Goal: Task Accomplishment & Management: Complete application form

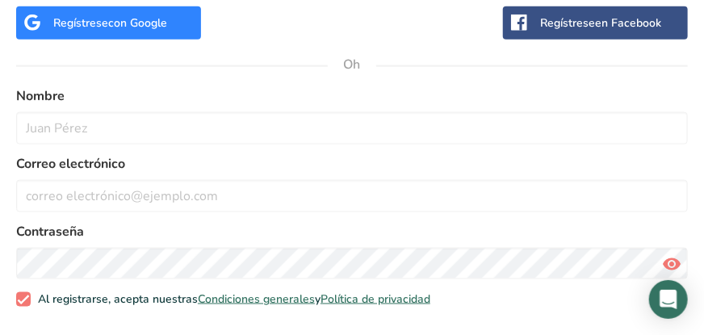
scroll to position [583, 0]
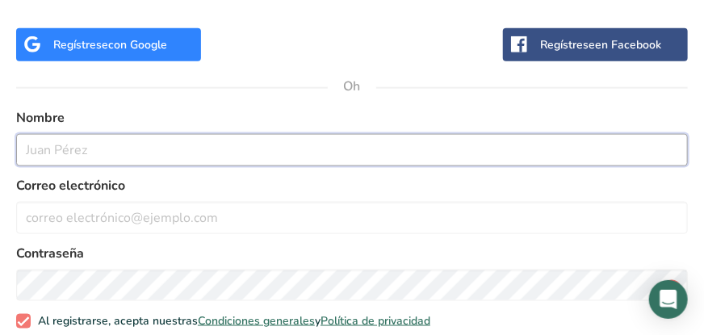
click at [107, 145] on input "text" at bounding box center [352, 150] width 672 height 32
type input "Carlos Vera"
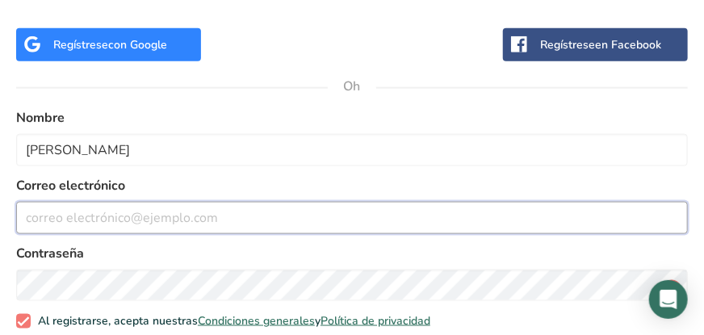
click at [113, 220] on input "email" at bounding box center [352, 218] width 672 height 32
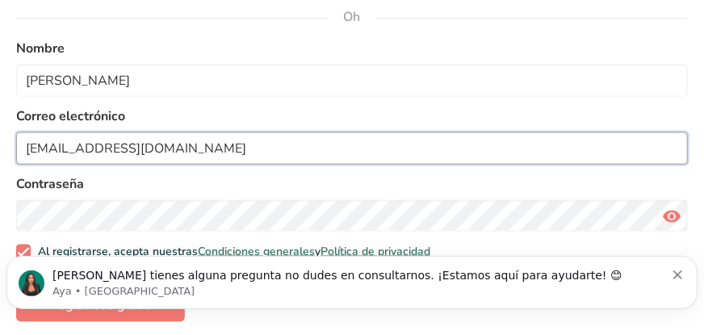
scroll to position [664, 0]
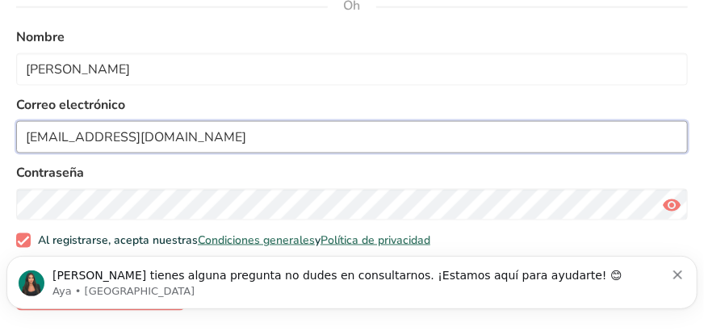
type input "[EMAIL_ADDRESS][DOMAIN_NAME]"
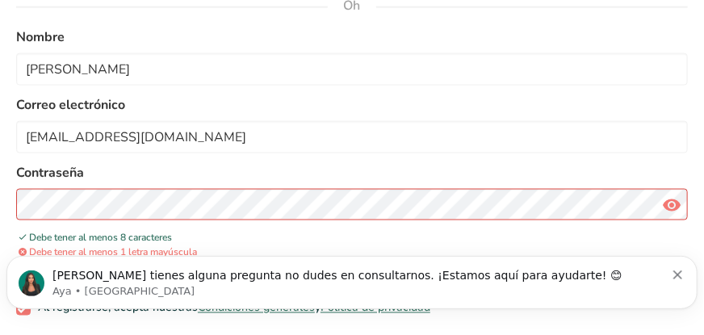
click at [675, 201] on icon at bounding box center [671, 205] width 19 height 29
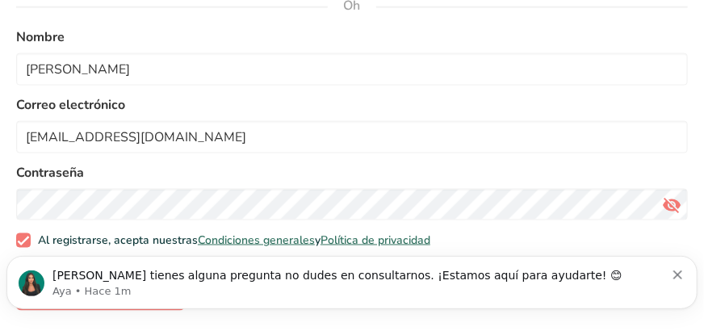
click at [698, 272] on div "Si tienes alguna pregunta no dudes en consultarnos. ¡Estamos aquí para ayudarte…" at bounding box center [351, 282] width 691 height 53
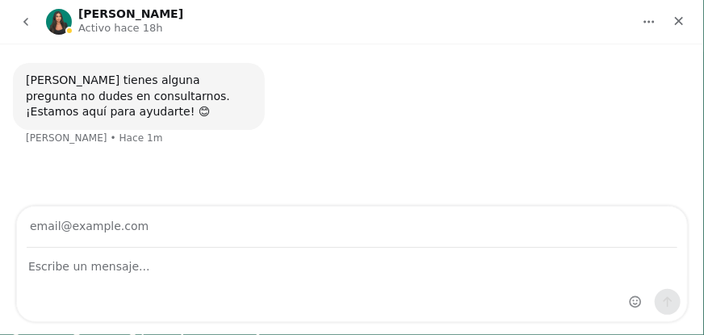
scroll to position [0, 0]
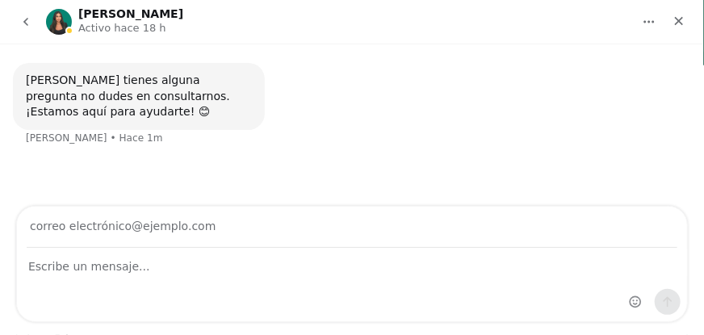
scroll to position [404, 0]
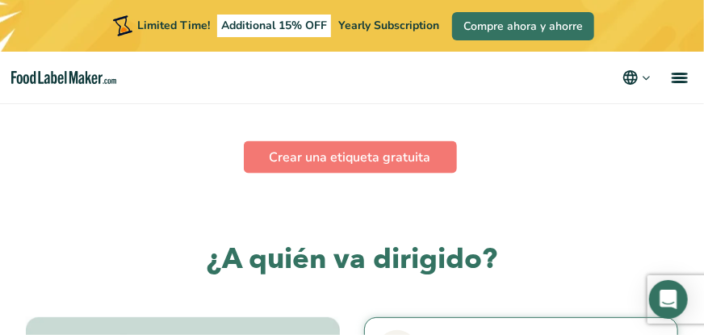
scroll to position [2504, 0]
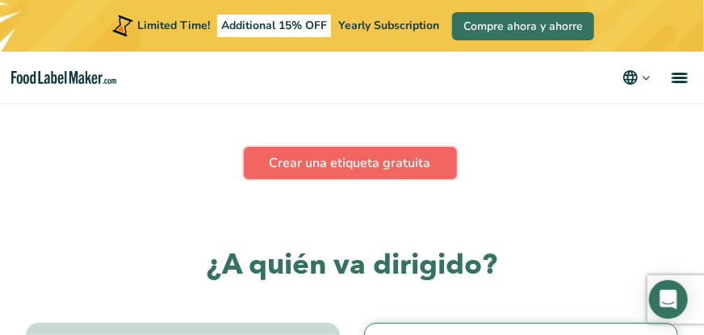
click at [359, 171] on link "Crear una etiqueta gratuita" at bounding box center [350, 163] width 213 height 32
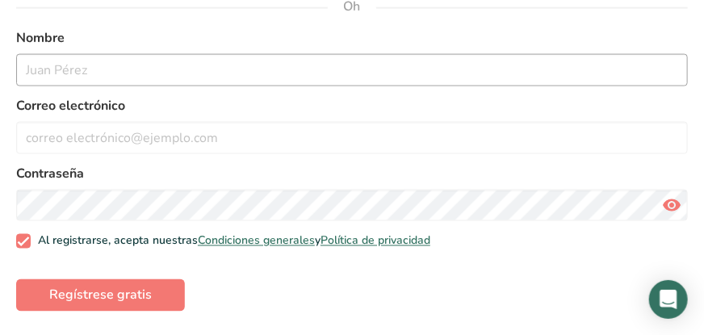
scroll to position [734, 0]
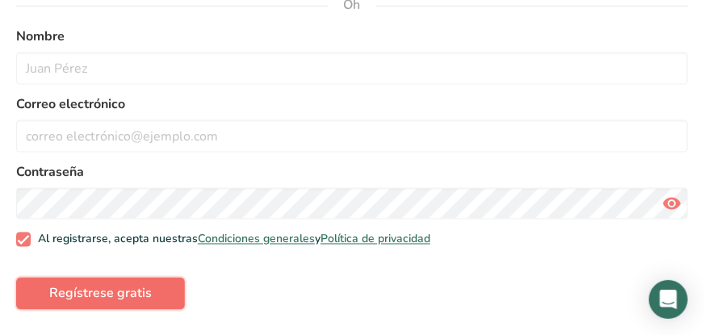
click at [94, 293] on font "Regístrese gratis" at bounding box center [100, 294] width 103 height 18
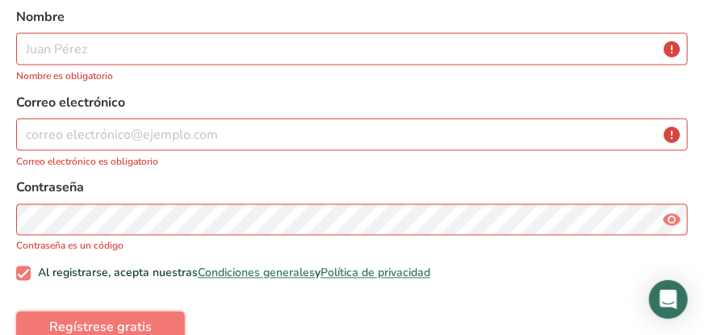
scroll to position [788, 0]
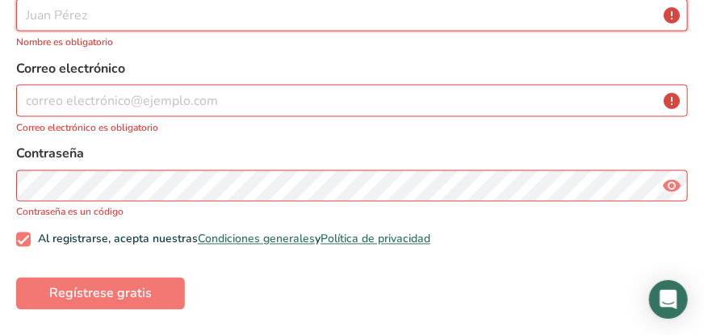
click at [122, 16] on input "text" at bounding box center [352, 15] width 672 height 32
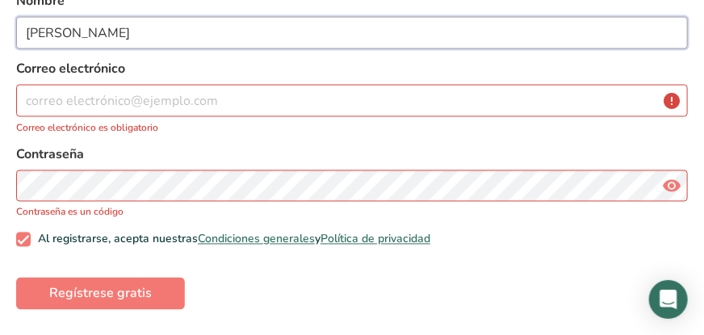
type input "[PERSON_NAME]"
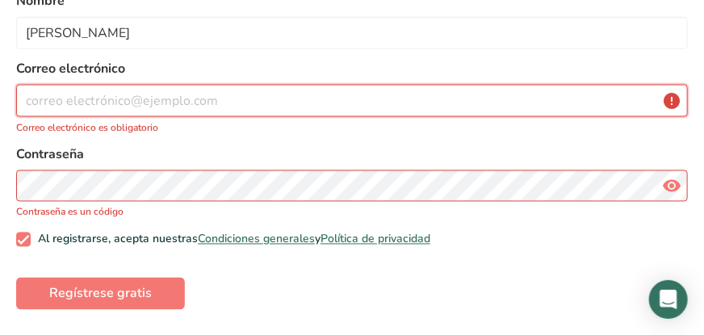
click at [109, 103] on input "email" at bounding box center [352, 101] width 672 height 32
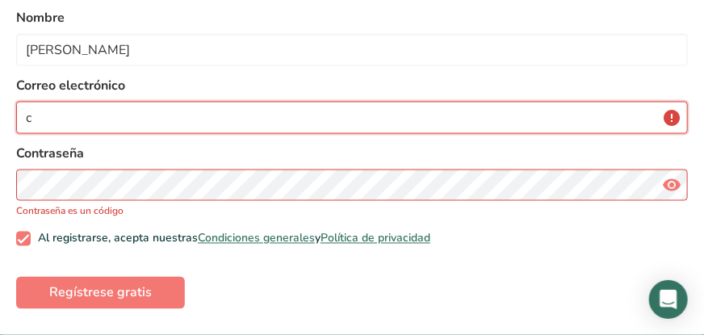
scroll to position [751, 0]
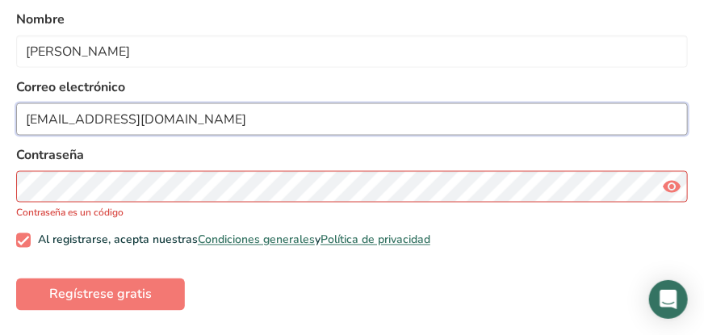
type input "[EMAIL_ADDRESS][DOMAIN_NAME]"
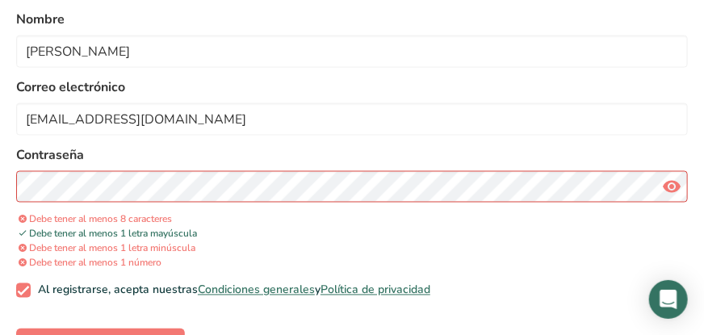
click at [670, 181] on icon at bounding box center [671, 187] width 19 height 29
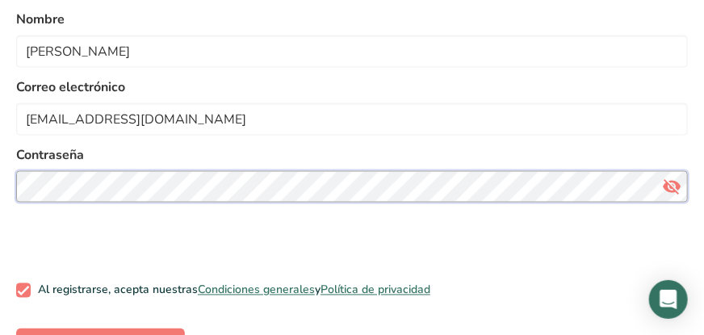
scroll to position [734, 0]
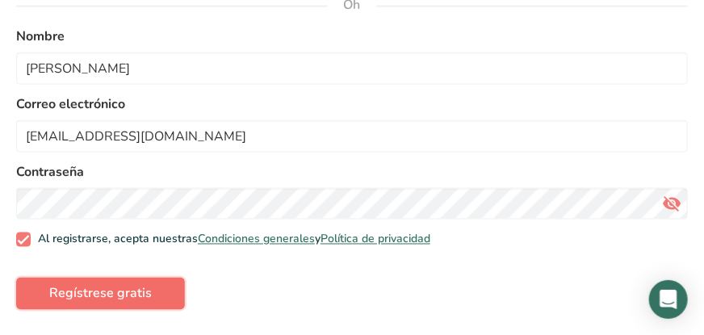
click at [120, 285] on font "Regístrese gratis" at bounding box center [100, 294] width 103 height 18
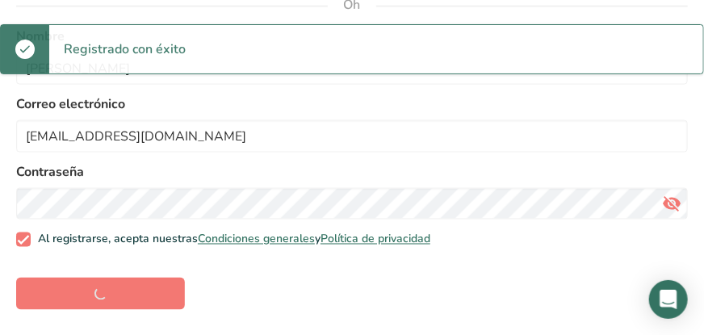
click at [679, 197] on icon at bounding box center [671, 204] width 19 height 29
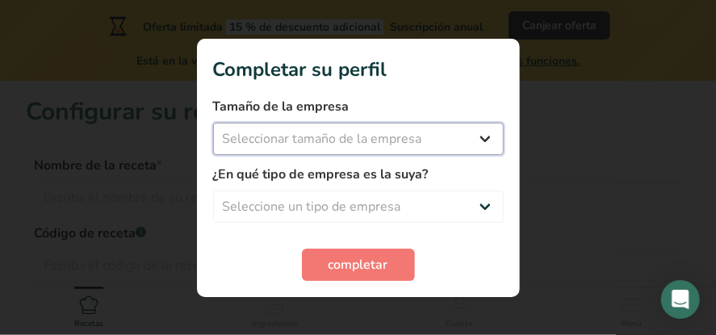
click at [486, 141] on select "Seleccionar tamaño de la empresa Menos de 10 empleados De 10 a 50 empleados De …" at bounding box center [358, 139] width 291 height 32
select select "1"
click at [213, 123] on select "Seleccionar tamaño de la empresa Menos de 10 empleados De 10 a 50 empleados De …" at bounding box center [358, 139] width 291 height 32
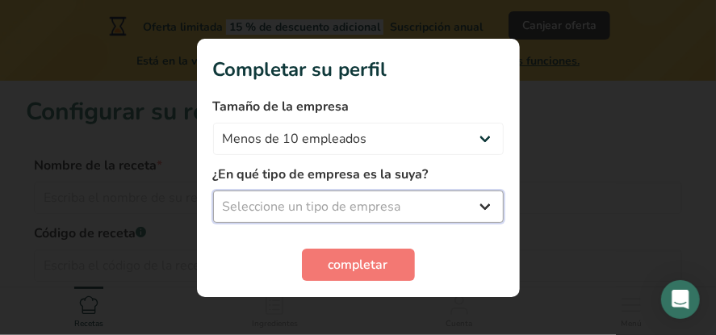
click at [487, 205] on select "Seleccione un tipo de empresa Fabricante de alimentos envasados Restaurante y c…" at bounding box center [358, 207] width 291 height 32
select select "1"
click at [213, 191] on select "Seleccione un tipo de empresa Fabricante de alimentos envasados Restaurante y c…" at bounding box center [358, 207] width 291 height 32
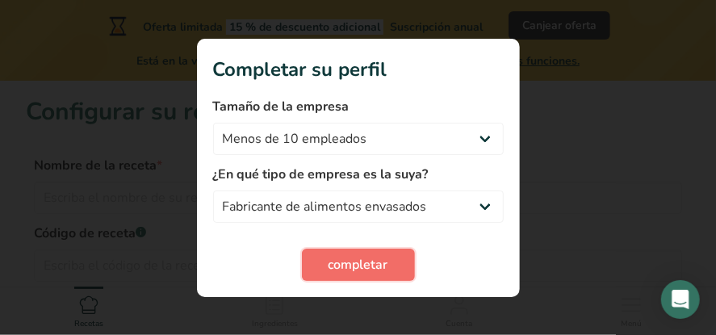
click at [354, 267] on font "completar" at bounding box center [359, 265] width 60 height 18
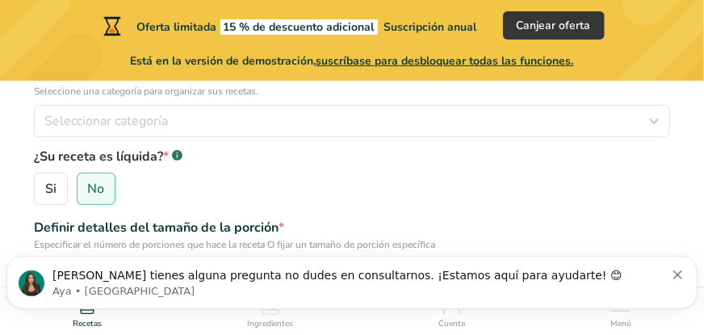
scroll to position [242, 0]
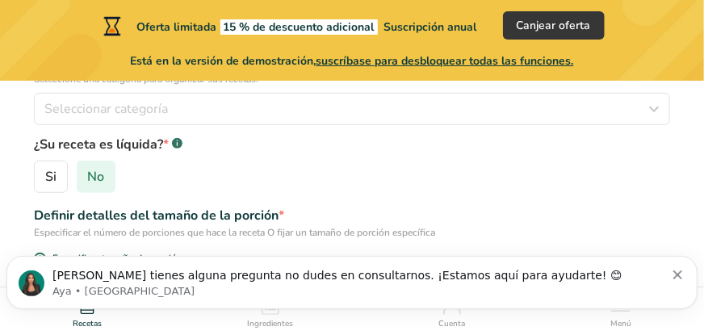
click at [90, 178] on font "No" at bounding box center [95, 177] width 17 height 18
click at [88, 178] on input "No" at bounding box center [83, 177] width 11 height 11
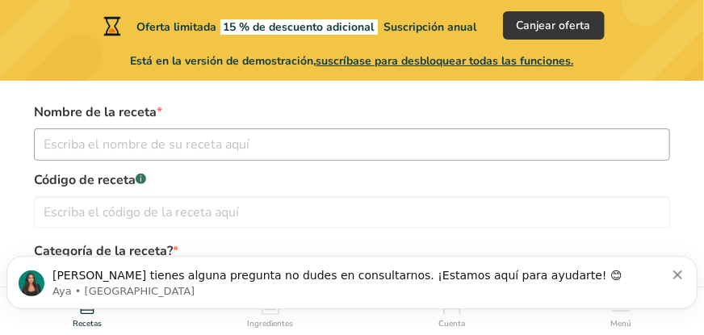
scroll to position [0, 0]
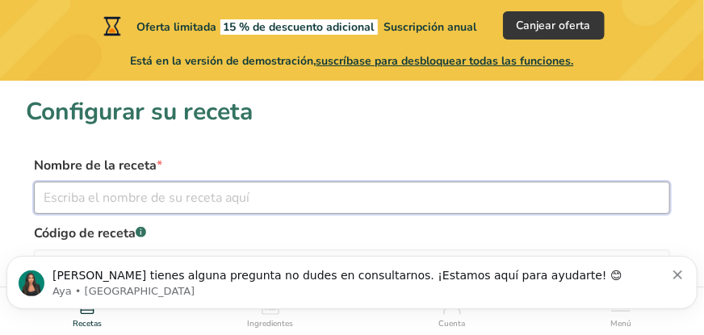
click at [158, 200] on input "text" at bounding box center [352, 198] width 637 height 32
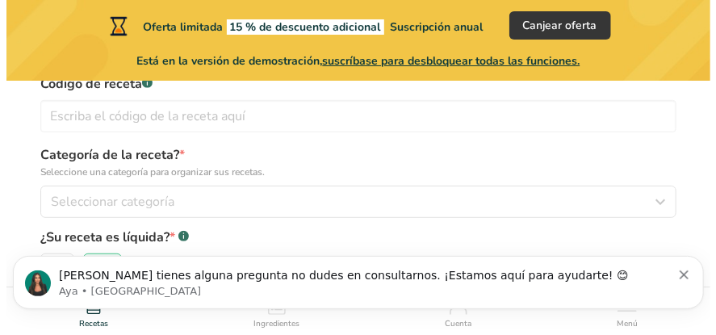
scroll to position [162, 0]
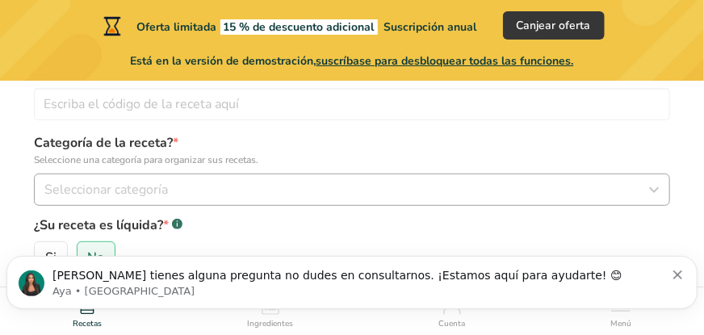
type input "platanitos fritos el Macho"
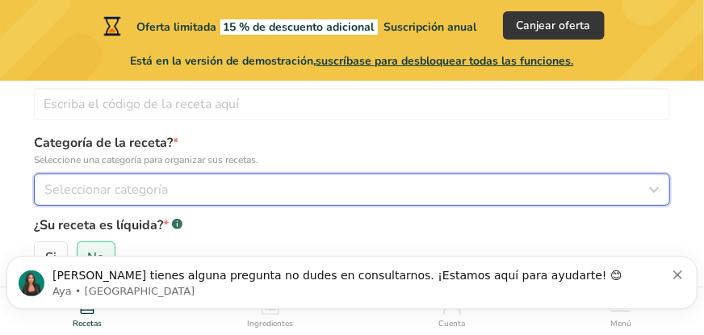
click at [655, 187] on icon "button" at bounding box center [654, 189] width 19 height 29
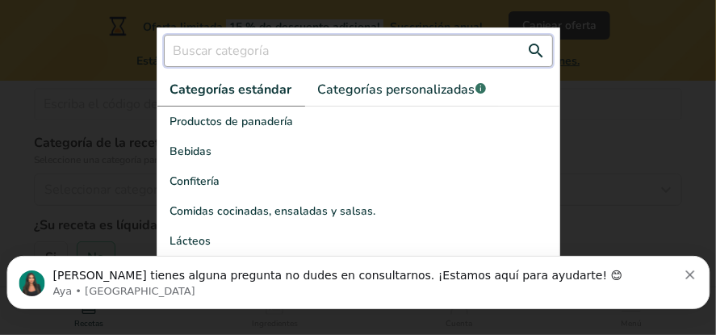
click at [272, 54] on input "text" at bounding box center [358, 51] width 389 height 32
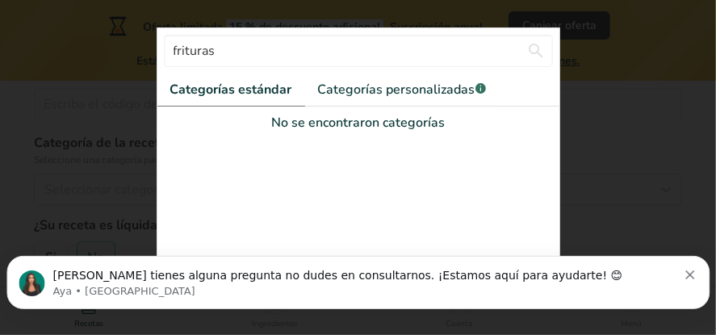
click at [271, 88] on font "Categorías estándar" at bounding box center [231, 90] width 122 height 18
click at [410, 94] on font "Categorías personalizadas" at bounding box center [397, 90] width 158 height 18
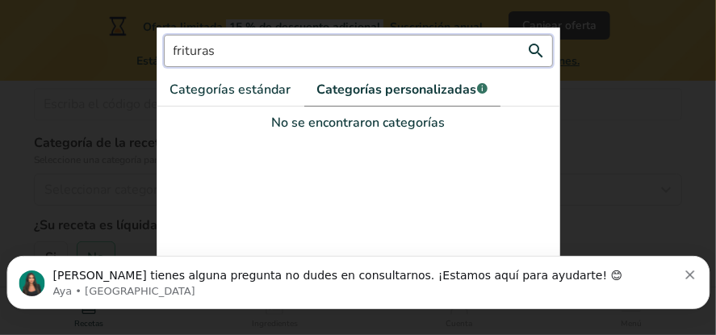
click at [247, 53] on input "frituras" at bounding box center [358, 51] width 389 height 32
type input "f"
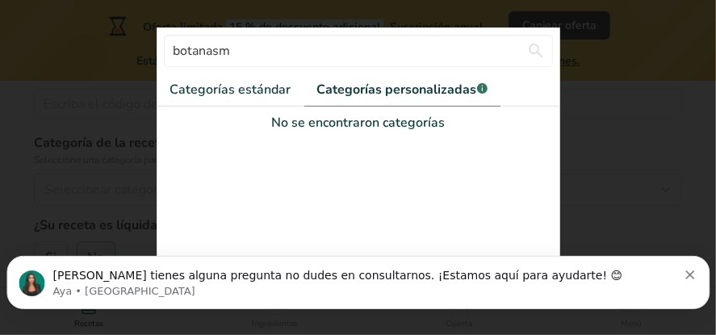
click at [389, 92] on font "Categorías personalizadas" at bounding box center [397, 90] width 160 height 18
click at [237, 89] on font "Categorías estándar" at bounding box center [230, 90] width 121 height 18
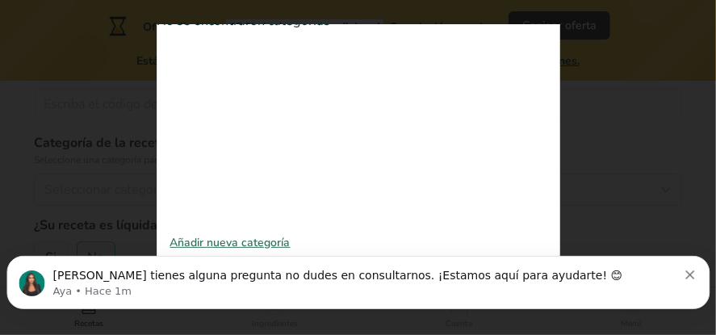
scroll to position [0, 0]
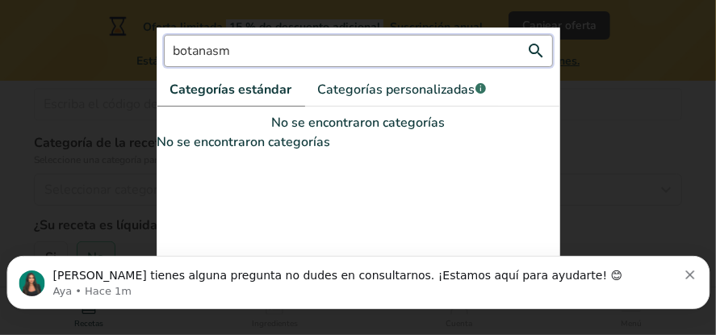
click at [244, 53] on input "botanasm" at bounding box center [358, 51] width 389 height 32
type input "b"
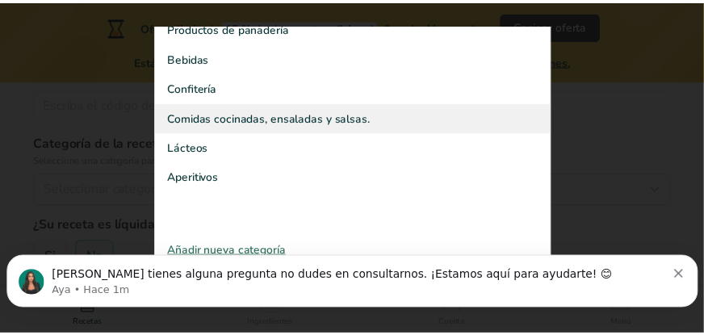
scroll to position [121, 0]
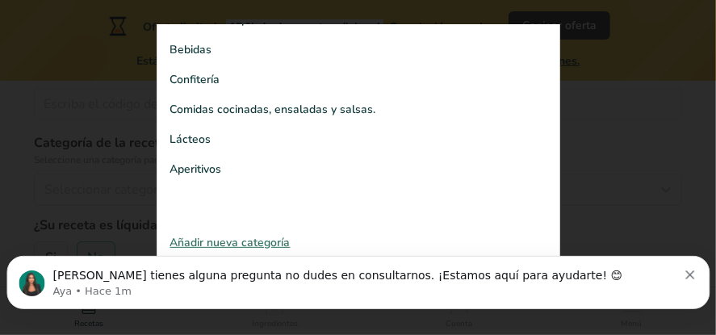
click at [275, 238] on font "Añadir nueva categoría" at bounding box center [230, 242] width 120 height 15
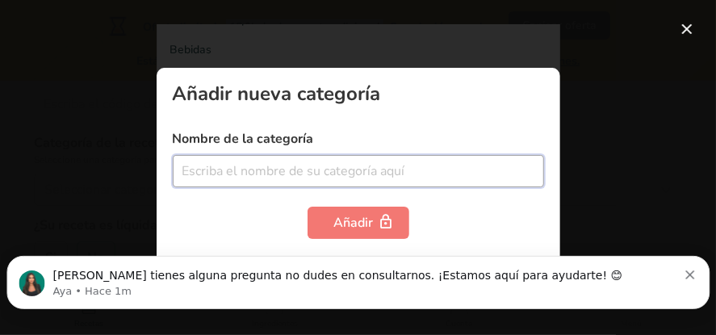
click at [264, 170] on input "text" at bounding box center [359, 171] width 372 height 32
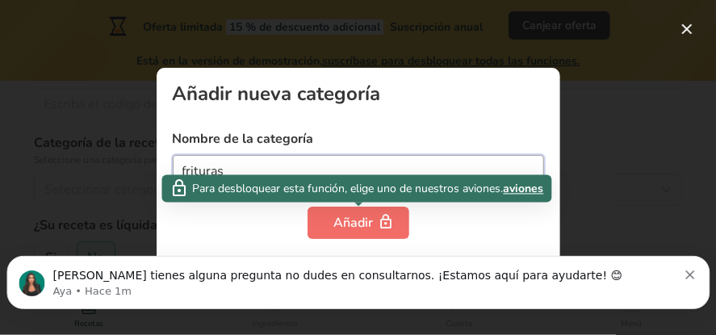
type input "frituras"
click at [363, 225] on font "Añadir" at bounding box center [354, 223] width 40 height 18
click at [356, 230] on font "Añadir" at bounding box center [354, 223] width 40 height 18
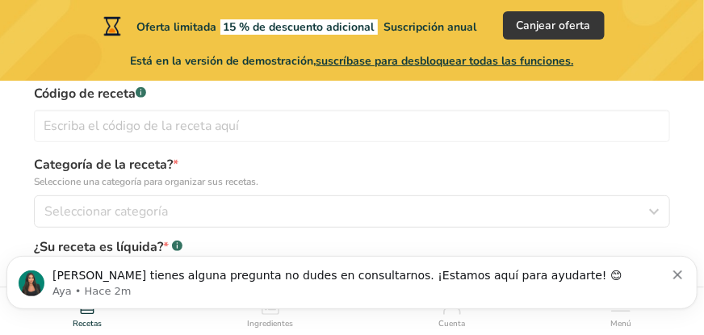
scroll to position [162, 0]
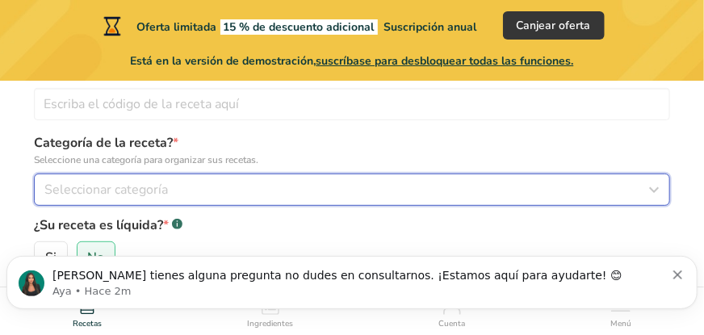
click at [655, 187] on icon "button" at bounding box center [654, 189] width 19 height 29
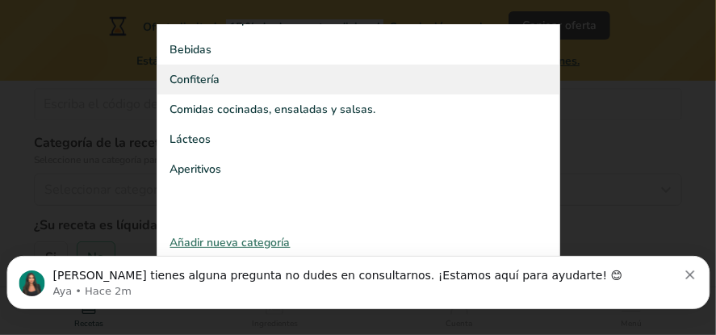
click at [313, 81] on div "Confitería" at bounding box center [359, 80] width 402 height 30
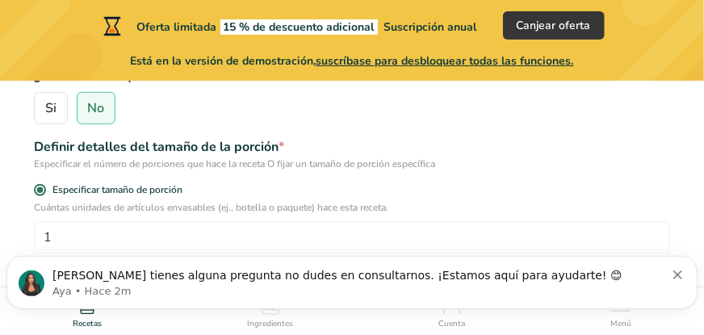
scroll to position [323, 0]
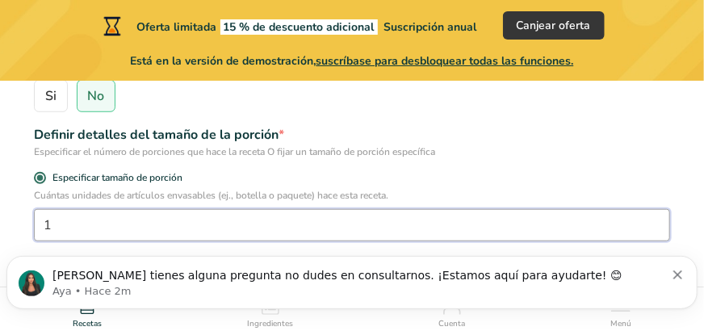
click at [56, 224] on input "1" at bounding box center [352, 225] width 637 height 32
type input "1"
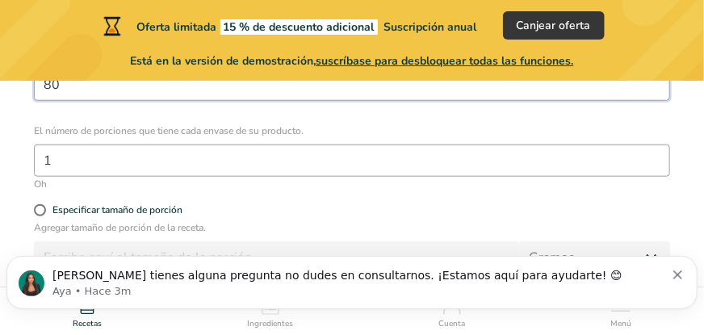
scroll to position [485, 0]
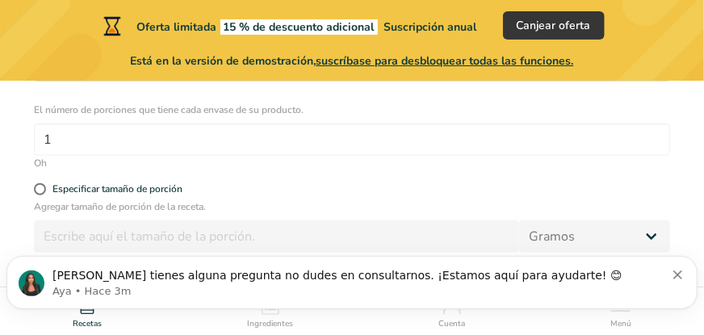
type input "80"
click at [659, 242] on html "Si tienes alguna pregunta no dudes en consultarnos. ¡Estamos aquí para ayudarte…" at bounding box center [352, 287] width 704 height 95
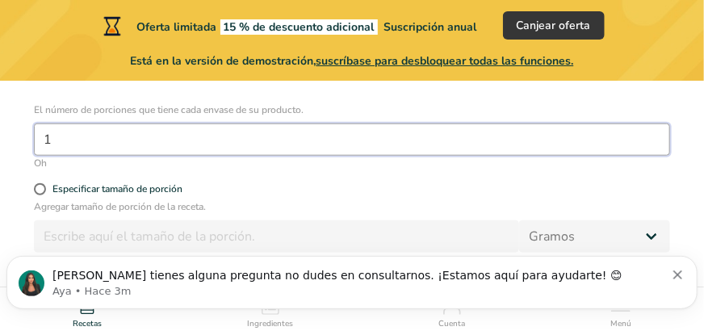
click at [53, 142] on input "1" at bounding box center [352, 140] width 637 height 32
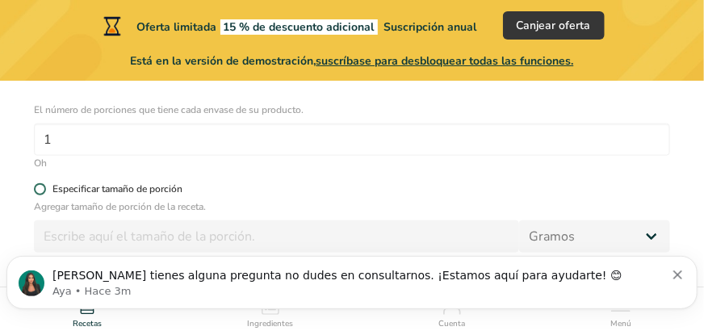
click at [39, 187] on span at bounding box center [40, 189] width 12 height 12
click at [39, 187] on input "Especificar tamaño de porción" at bounding box center [39, 189] width 11 height 11
radio input "true"
radio input "false"
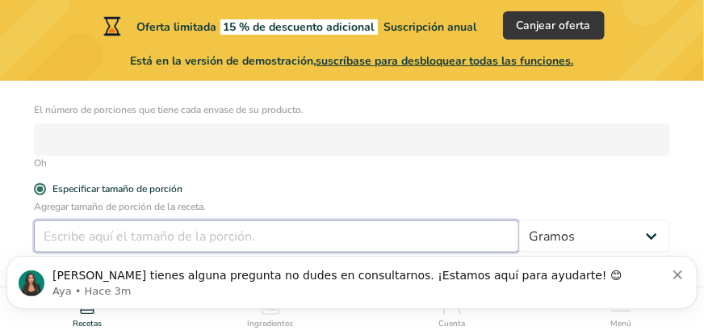
click at [78, 237] on input "number" at bounding box center [276, 237] width 485 height 32
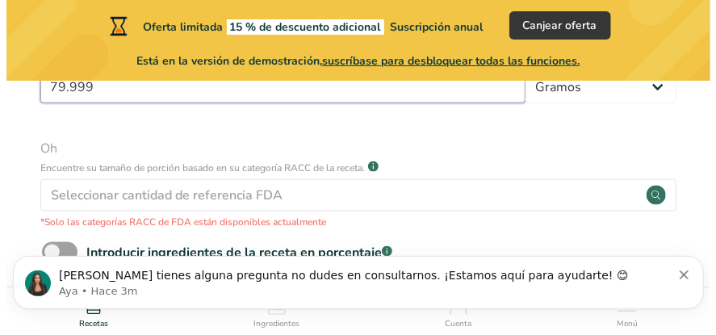
scroll to position [646, 0]
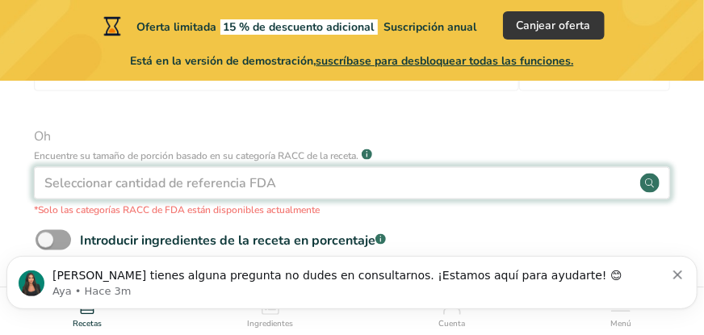
click at [217, 187] on font "Seleccionar cantidad de referencia FDA" at bounding box center [160, 183] width 232 height 18
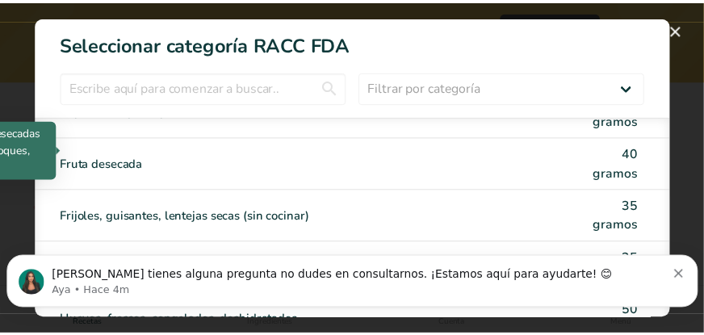
scroll to position [1535, 0]
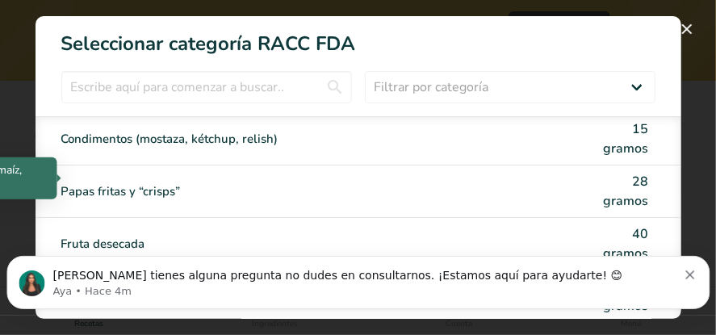
click at [160, 183] on font "Papas fritas y “crisps”" at bounding box center [121, 191] width 120 height 16
type input "28"
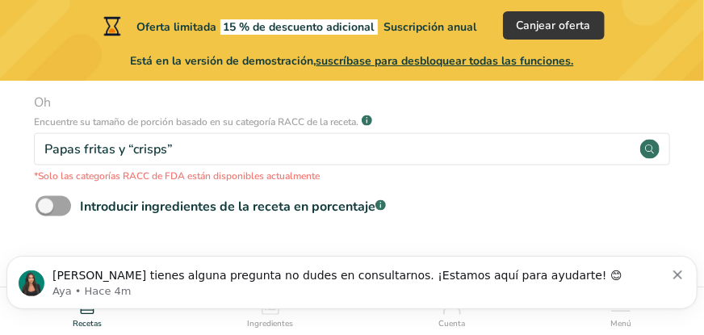
scroll to position [727, 0]
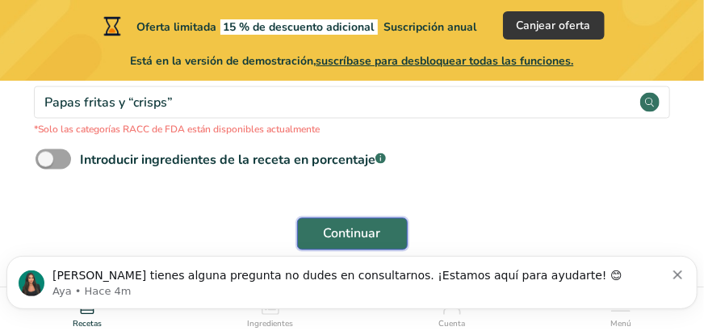
click at [342, 232] on font "Continuar" at bounding box center [352, 234] width 57 height 18
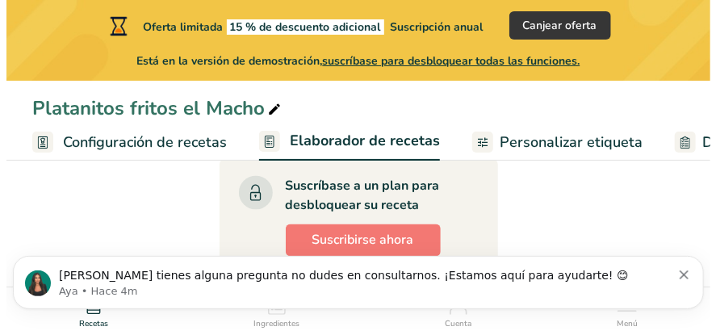
scroll to position [727, 0]
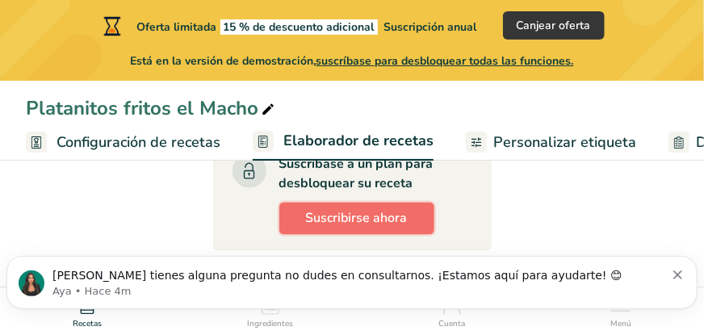
click at [370, 204] on button "Suscribirse ahora" at bounding box center [356, 219] width 155 height 32
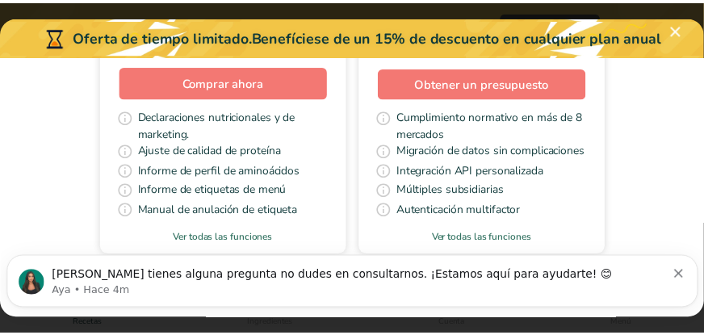
scroll to position [663, 0]
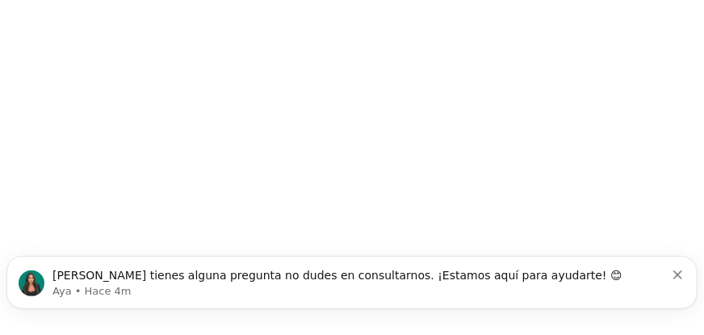
scroll to position [664, 0]
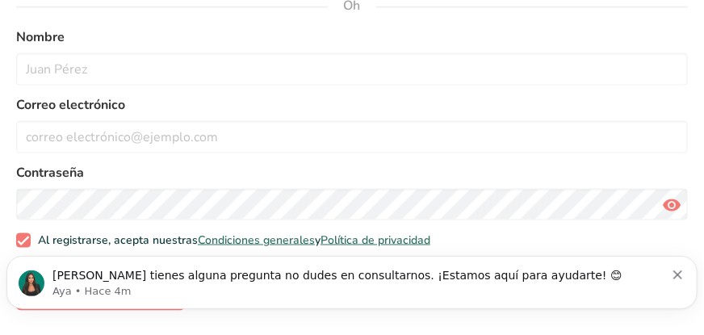
scroll to position [541, 0]
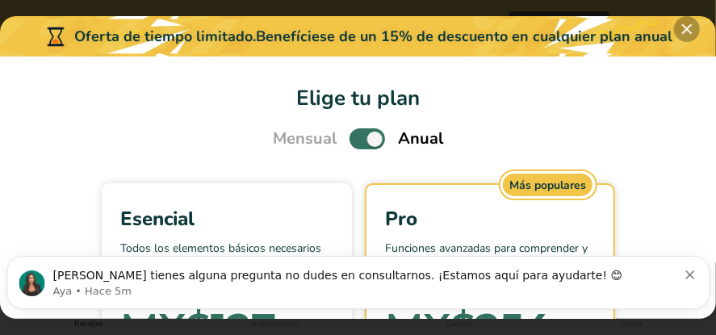
click at [694, 26] on button "Elige tu plan de precios modal" at bounding box center [687, 29] width 26 height 26
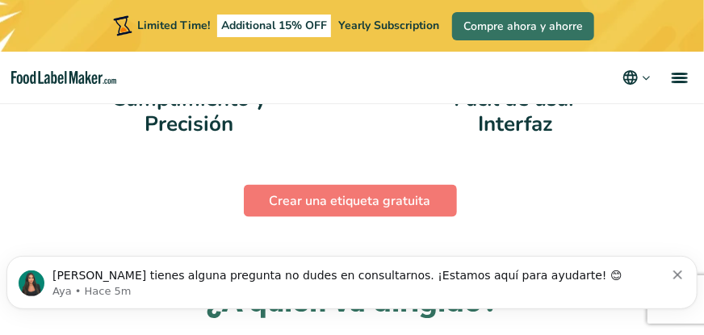
scroll to position [2488, 0]
